Goal: Task Accomplishment & Management: Manage account settings

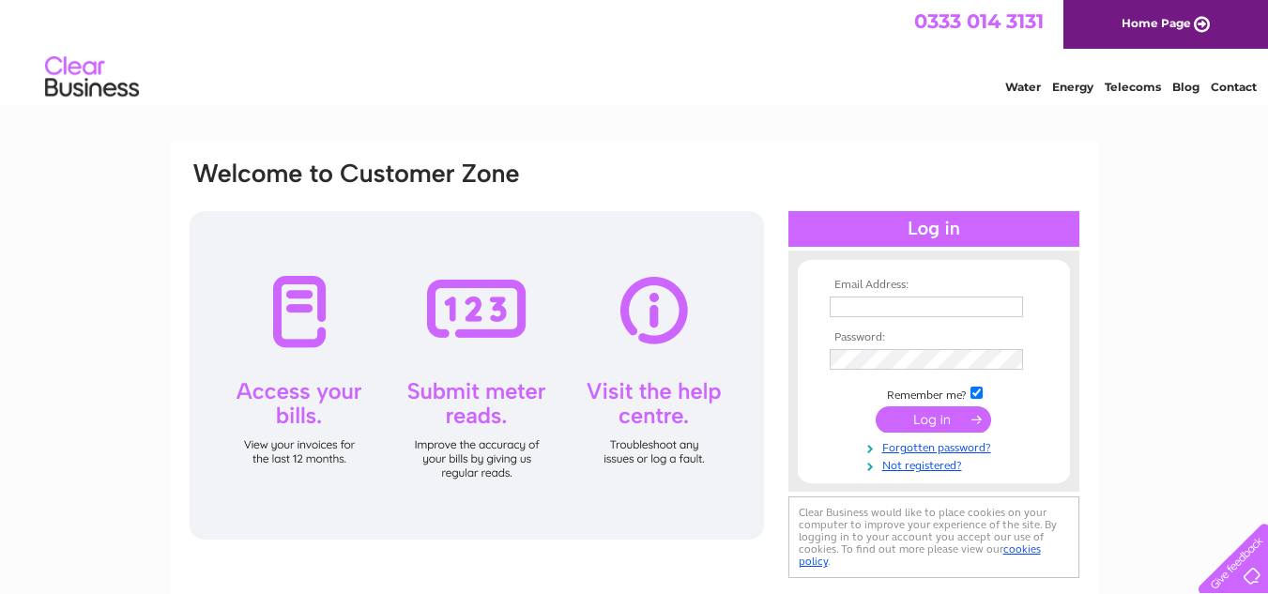
click at [857, 306] on input "text" at bounding box center [926, 307] width 193 height 21
type input "manager@killinhotel.com"
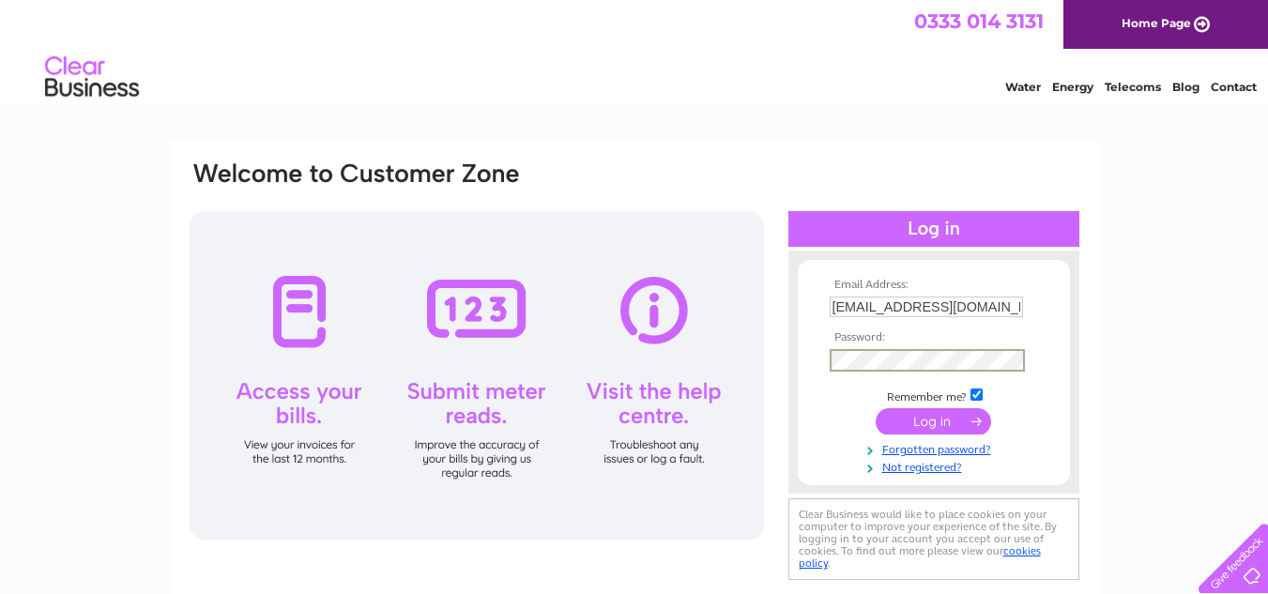
click at [958, 422] on input "submit" at bounding box center [933, 421] width 115 height 26
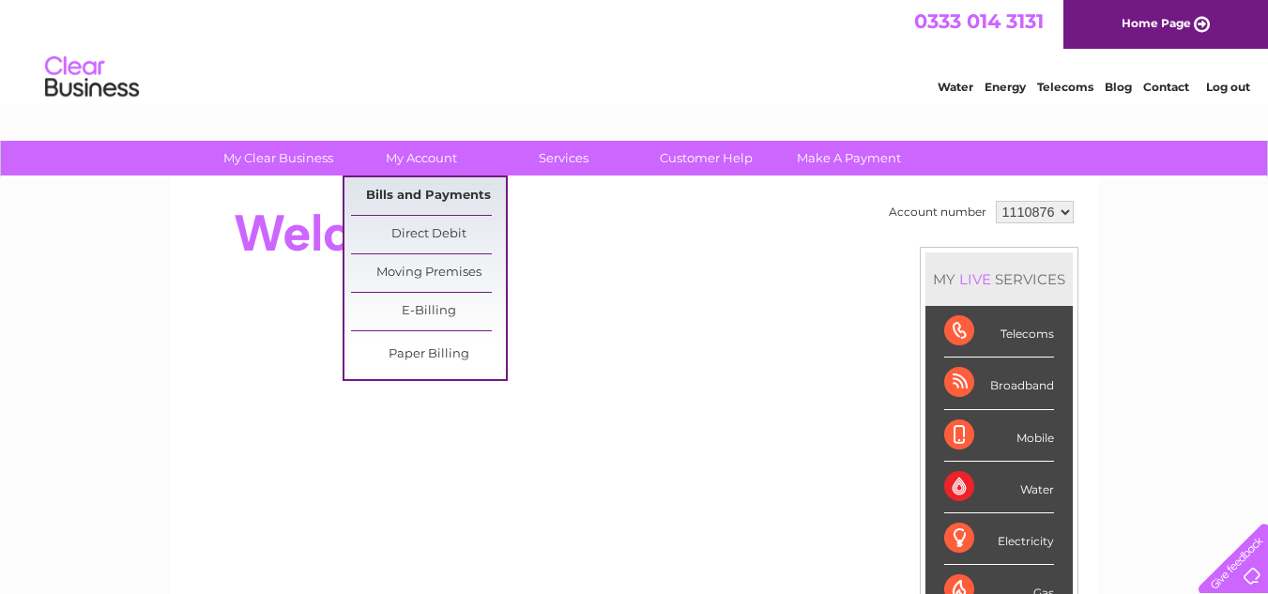
click at [436, 198] on link "Bills and Payments" at bounding box center [428, 196] width 155 height 38
